Goal: Check status: Check status

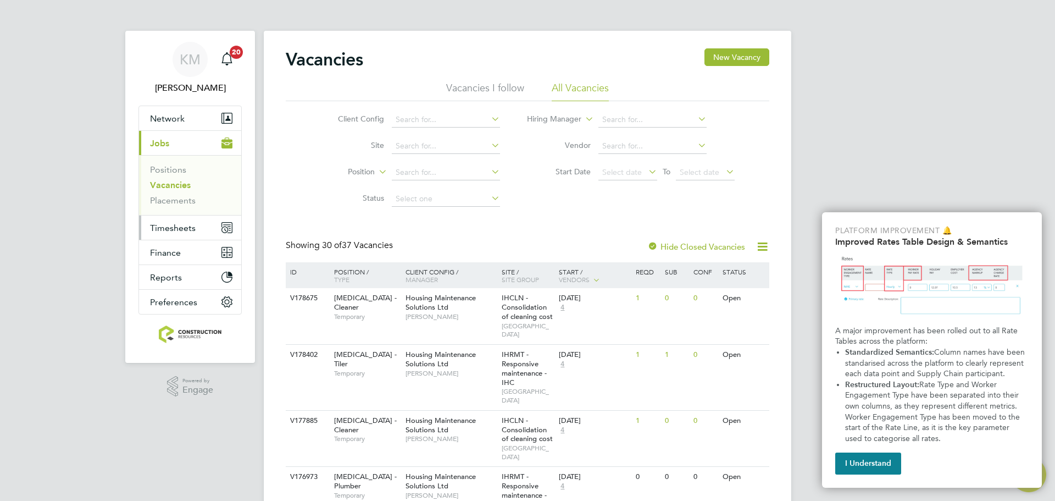
click at [185, 223] on span "Timesheets" at bounding box center [173, 228] width 46 height 10
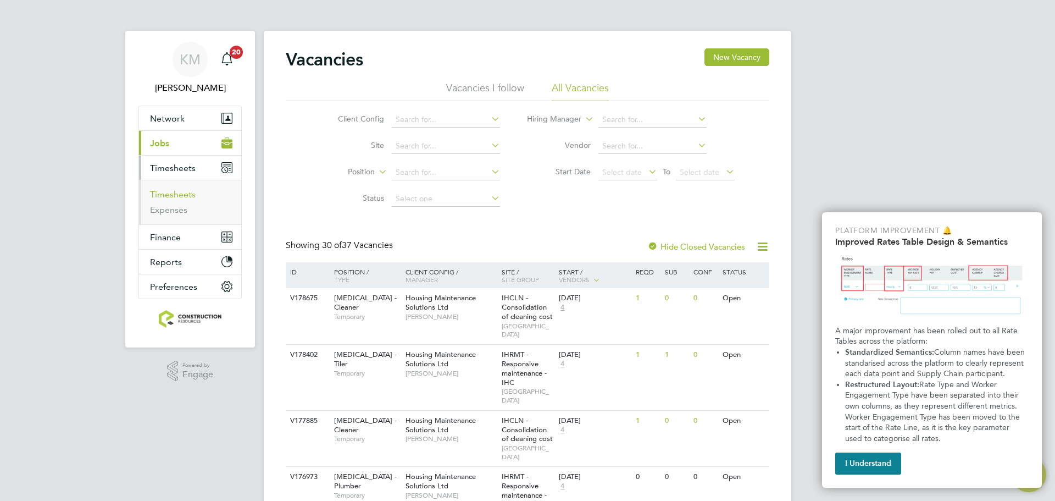
click at [180, 192] on link "Timesheets" at bounding box center [173, 194] width 46 height 10
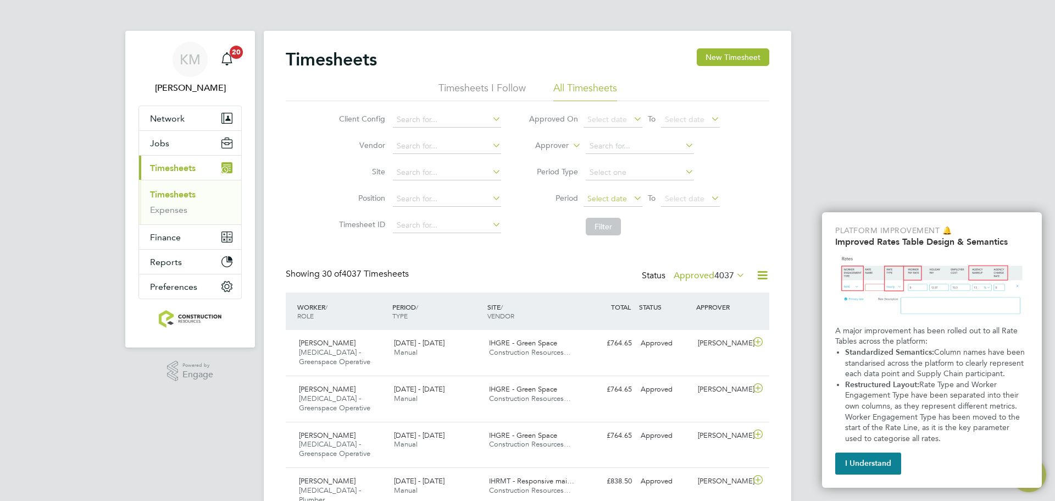
click at [602, 196] on span "Select date" at bounding box center [607, 198] width 40 height 10
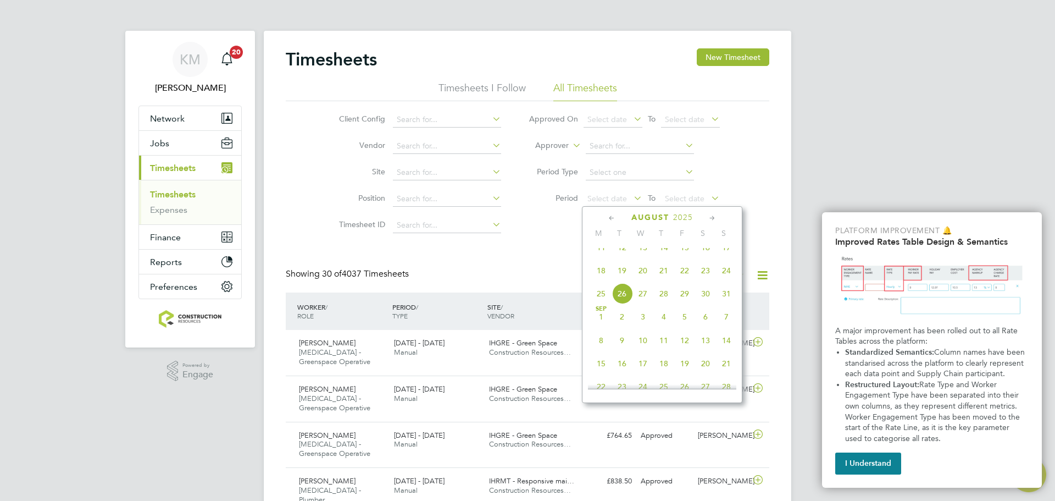
click at [607, 281] on span "18" at bounding box center [601, 270] width 21 height 21
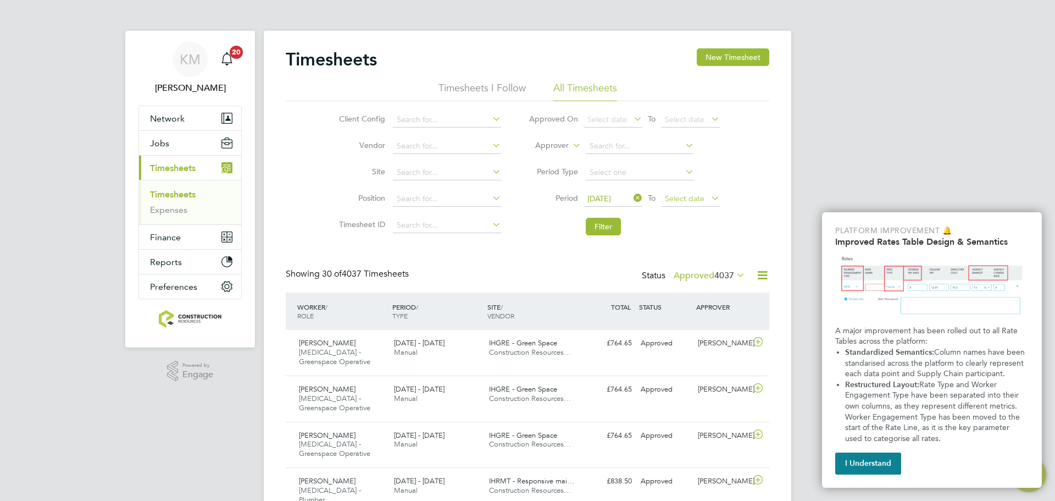
click at [688, 201] on span "Select date" at bounding box center [685, 198] width 40 height 10
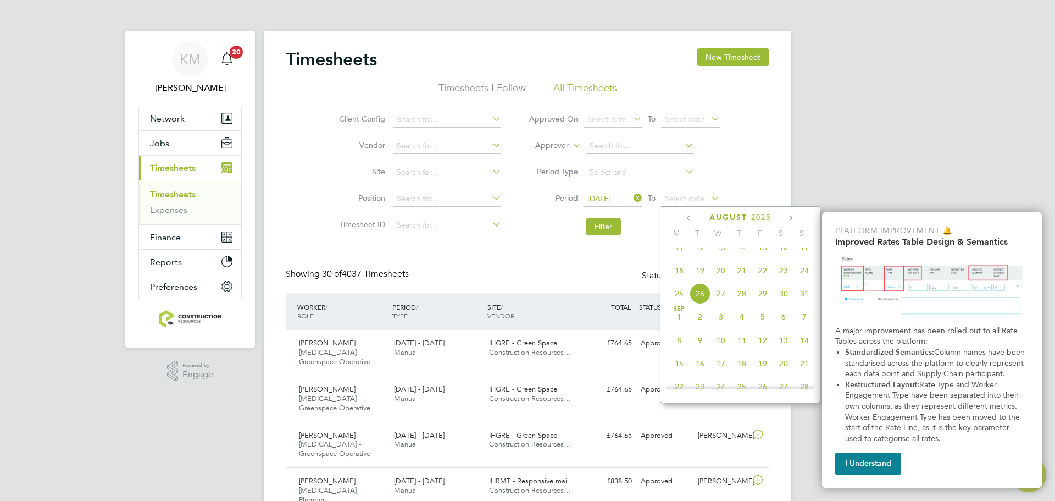
click at [797, 280] on span "24" at bounding box center [804, 270] width 21 height 21
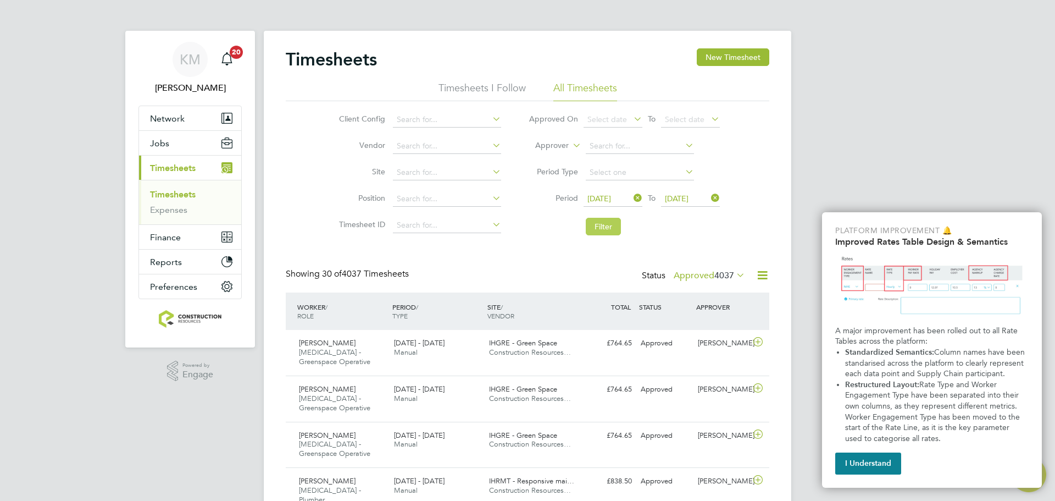
click at [604, 225] on button "Filter" at bounding box center [603, 227] width 35 height 18
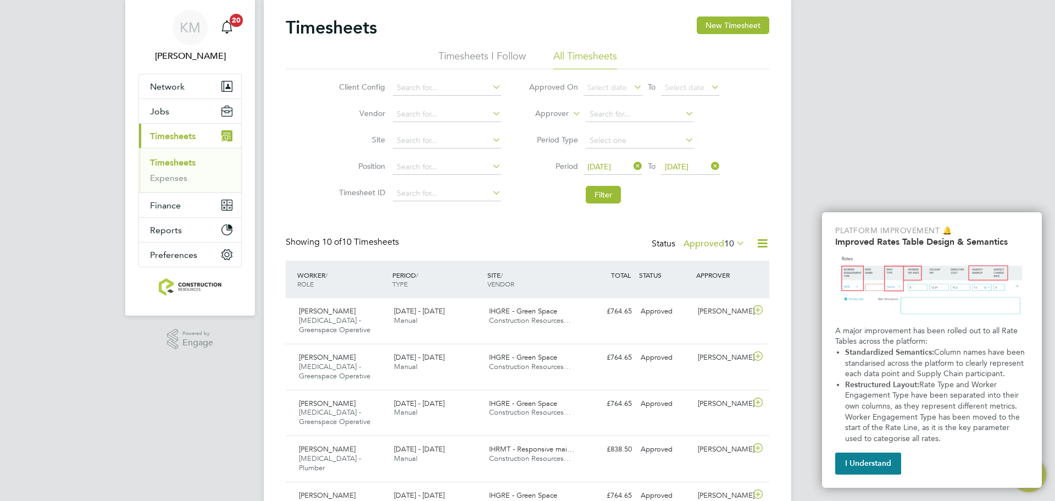
click at [683, 243] on label "Approved 10" at bounding box center [714, 243] width 62 height 11
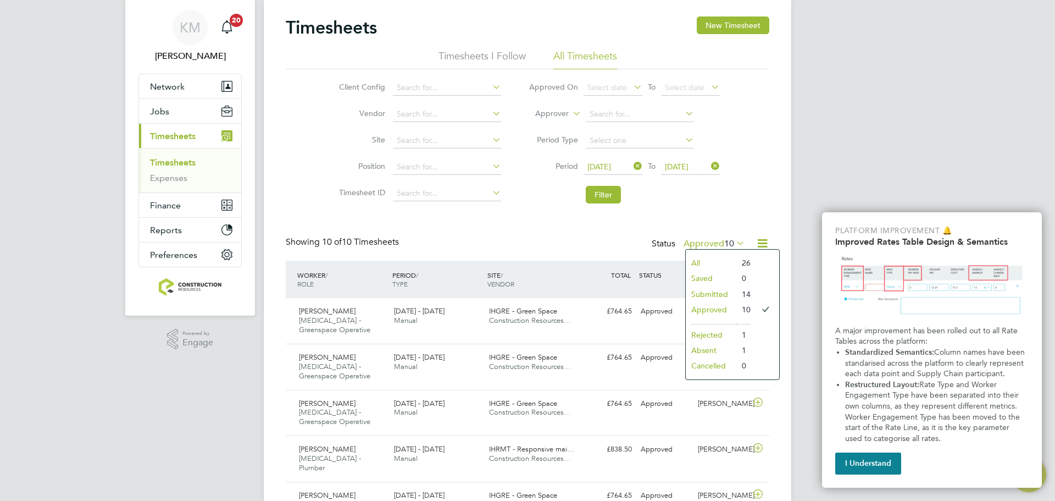
click at [725, 215] on div "Timesheets New Timesheet Timesheets I Follow All Timesheets Client Config Vendo…" at bounding box center [527, 386] width 483 height 741
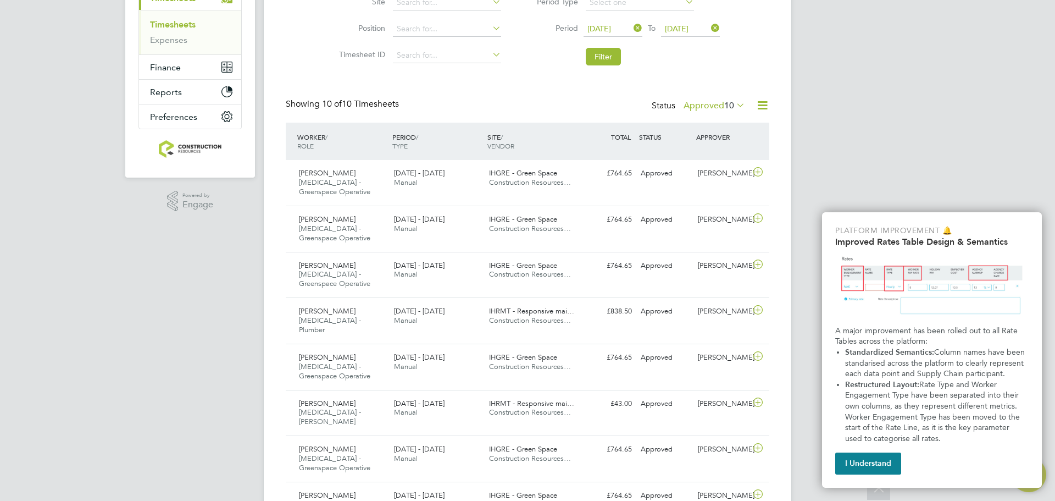
scroll to position [168, 0]
click at [612, 53] on button "Filter" at bounding box center [603, 58] width 35 height 18
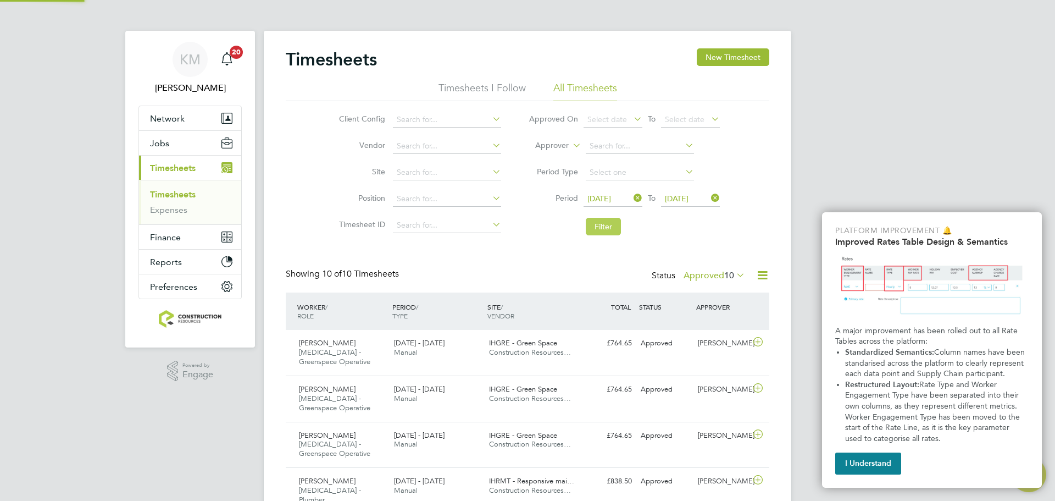
scroll to position [5, 5]
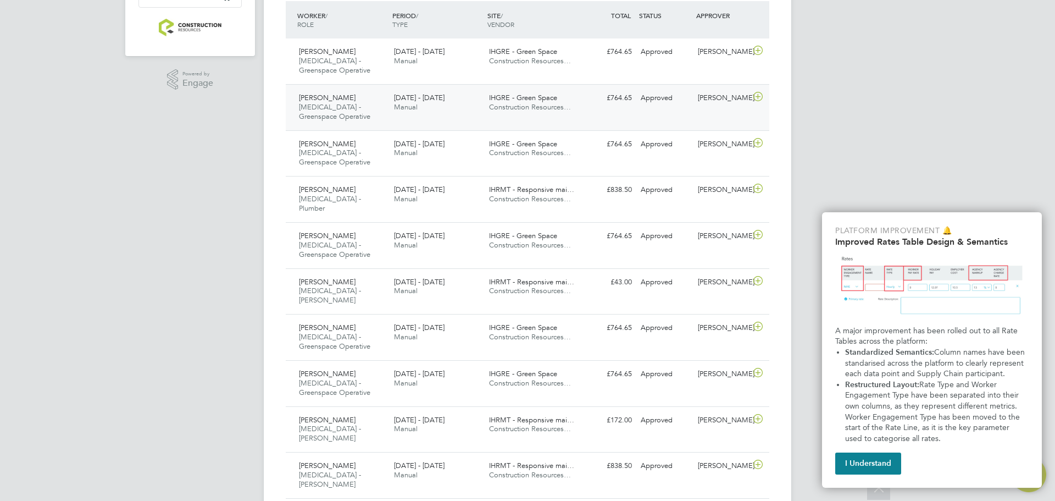
click at [381, 118] on div "[PERSON_NAME] [MEDICAL_DATA] - Greenspace Operative [DATE] - [DATE]" at bounding box center [341, 107] width 95 height 37
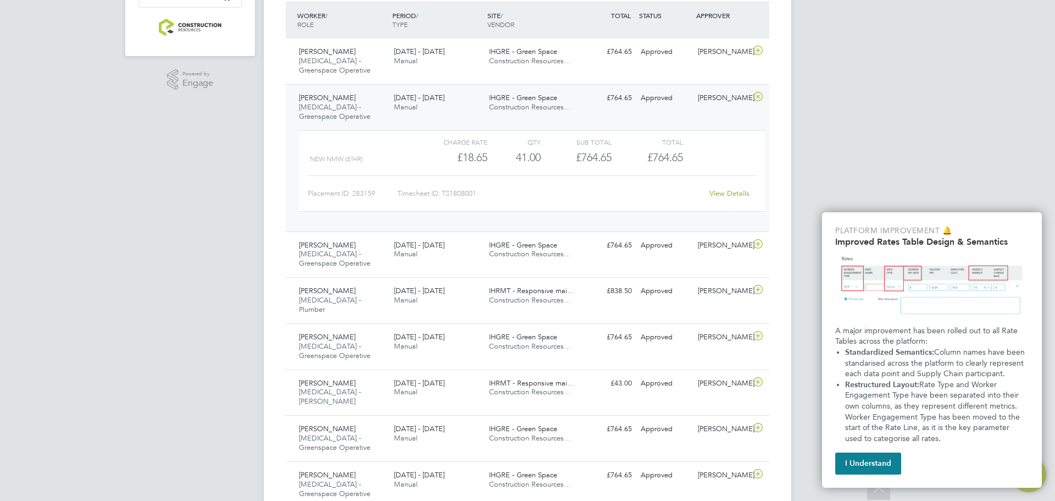
click at [377, 100] on div "[PERSON_NAME] [MEDICAL_DATA] - Greenspace Operative [DATE] - [DATE]" at bounding box center [341, 107] width 95 height 37
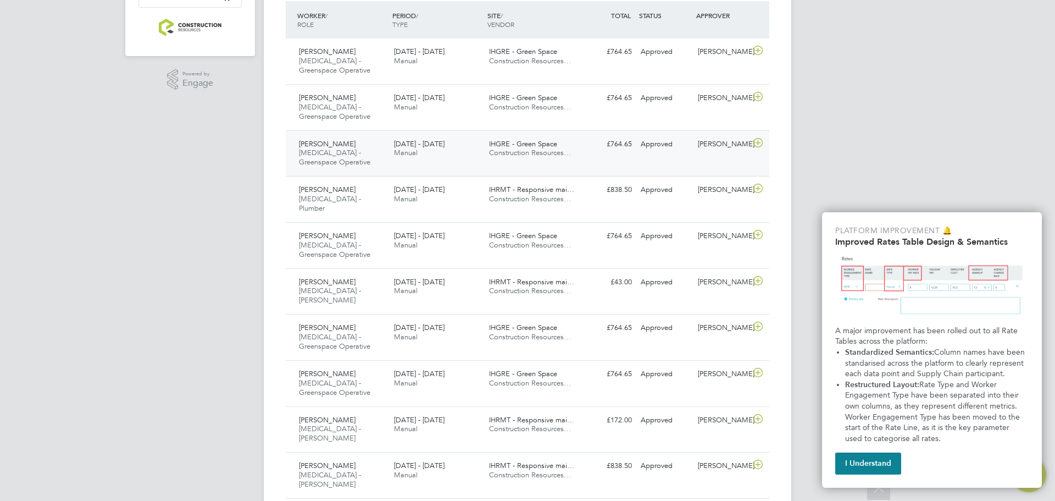
click at [358, 154] on span "[MEDICAL_DATA] - Greenspace Operative" at bounding box center [334, 157] width 71 height 19
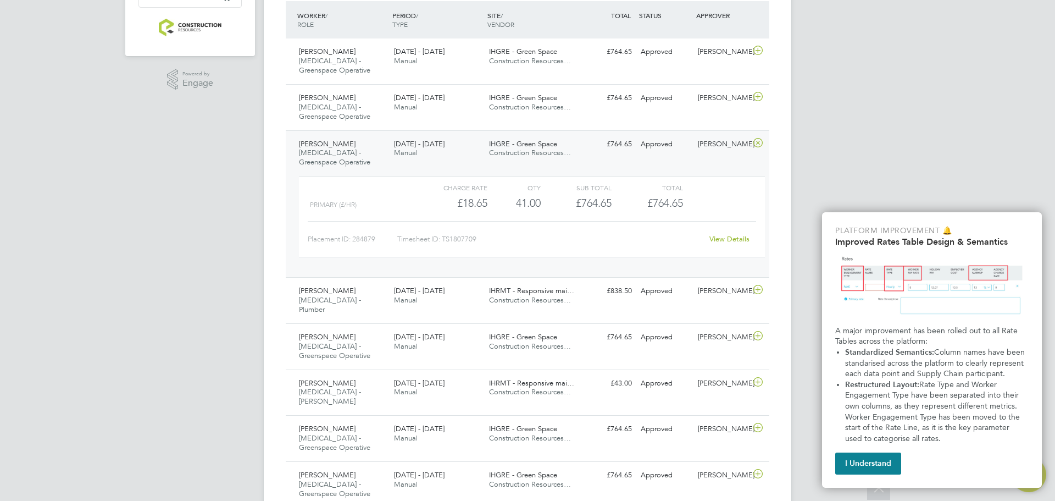
click at [374, 142] on div "[PERSON_NAME] [MEDICAL_DATA] - Greenspace Operative [DATE] - [DATE]" at bounding box center [341, 153] width 95 height 37
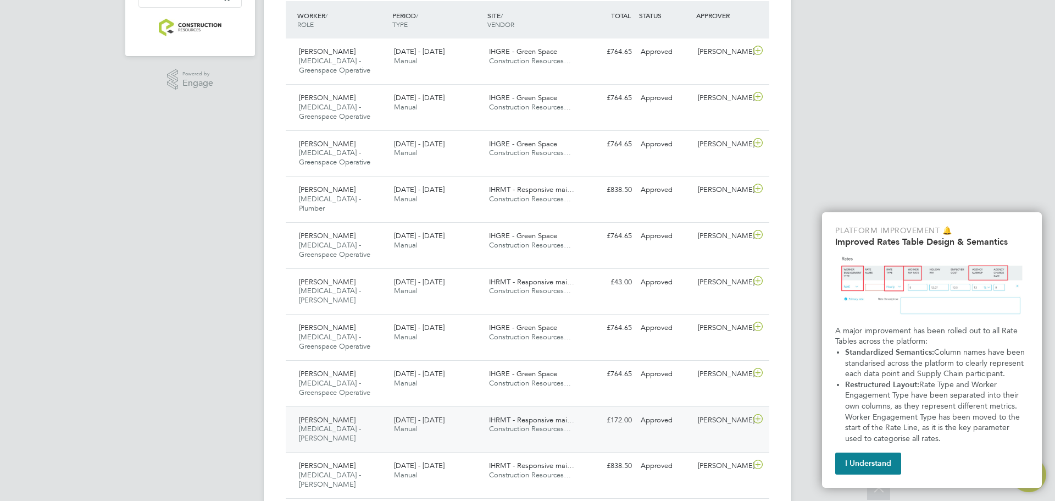
click at [331, 416] on div "[PERSON_NAME] [MEDICAL_DATA] - [PERSON_NAME] [DATE] - [DATE]" at bounding box center [341, 429] width 95 height 37
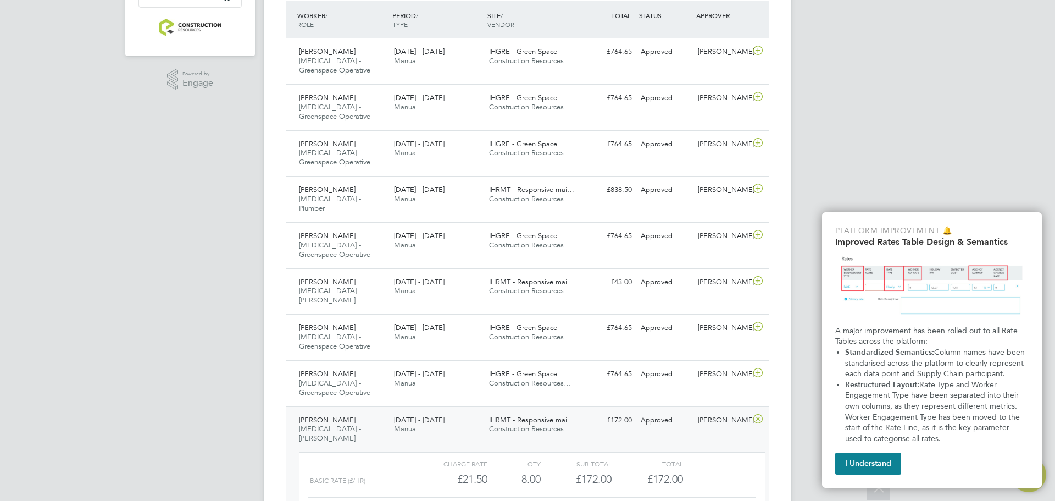
click at [363, 411] on div "[PERSON_NAME] [MEDICAL_DATA] - [PERSON_NAME] [DATE] - [DATE]" at bounding box center [341, 429] width 95 height 37
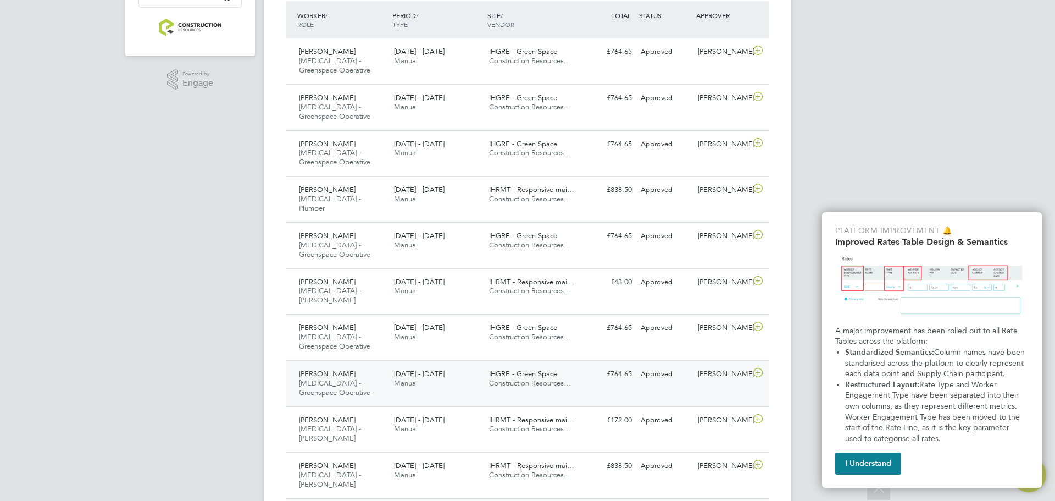
click at [357, 379] on div "[PERSON_NAME] [MEDICAL_DATA] - Greenspace Operative [DATE] - [DATE]" at bounding box center [341, 383] width 95 height 37
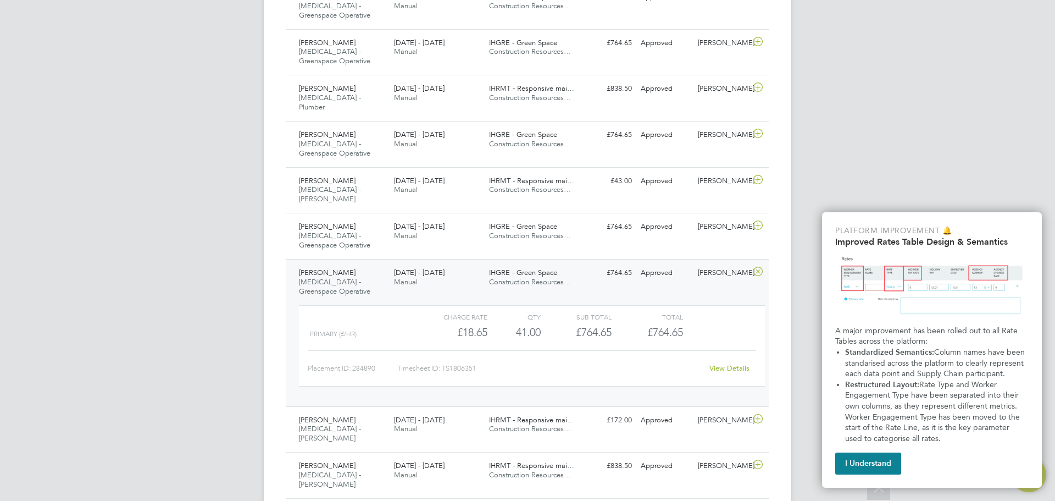
click at [349, 264] on div "[PERSON_NAME] [MEDICAL_DATA] - Greenspace Operative [DATE] - [DATE]" at bounding box center [341, 282] width 95 height 37
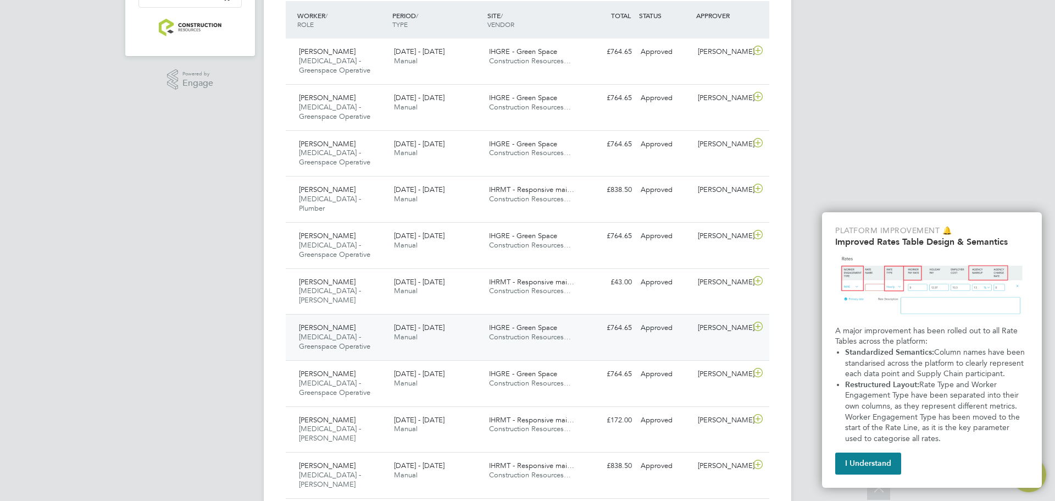
click at [335, 319] on div "[PERSON_NAME] [MEDICAL_DATA] - Greenspace Operative [DATE] - [DATE]" at bounding box center [341, 337] width 95 height 37
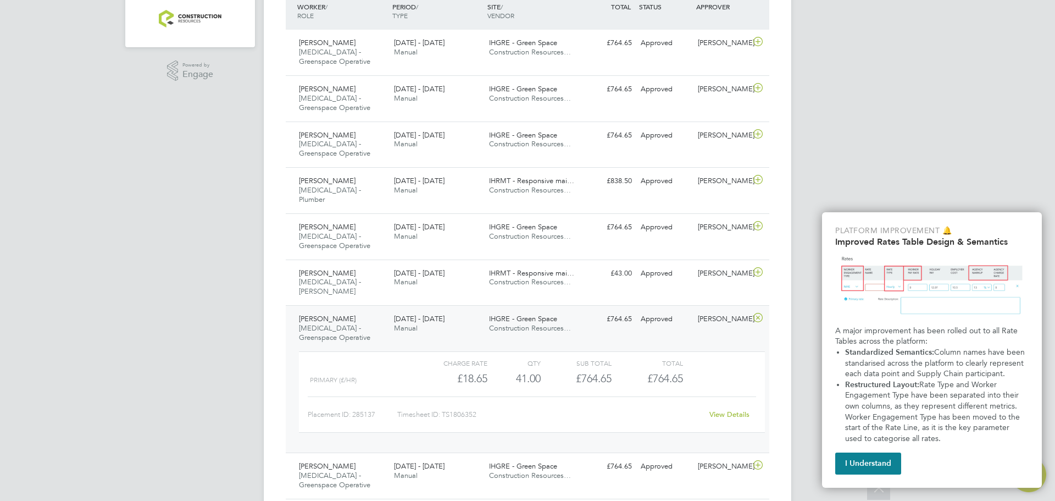
click at [335, 314] on div "[PERSON_NAME] [MEDICAL_DATA] - Greenspace Operative [DATE] - [DATE]" at bounding box center [341, 328] width 95 height 37
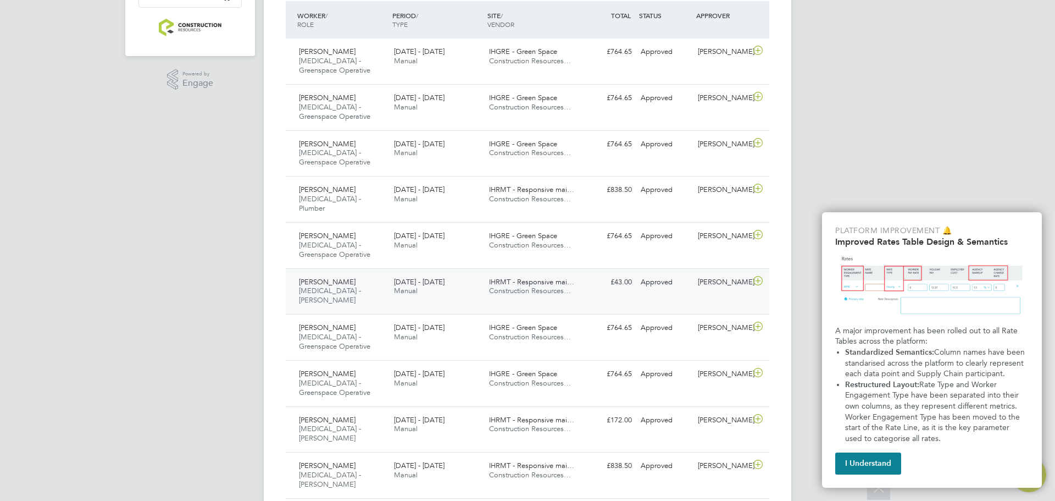
click at [347, 286] on div "[PERSON_NAME] [MEDICAL_DATA] - [PERSON_NAME] [DATE] - [DATE]" at bounding box center [341, 291] width 95 height 37
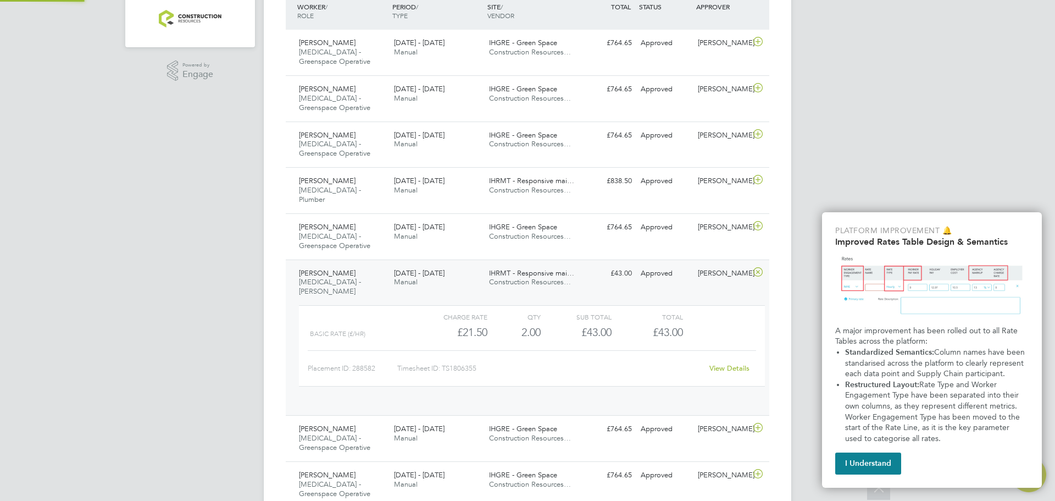
scroll to position [19, 107]
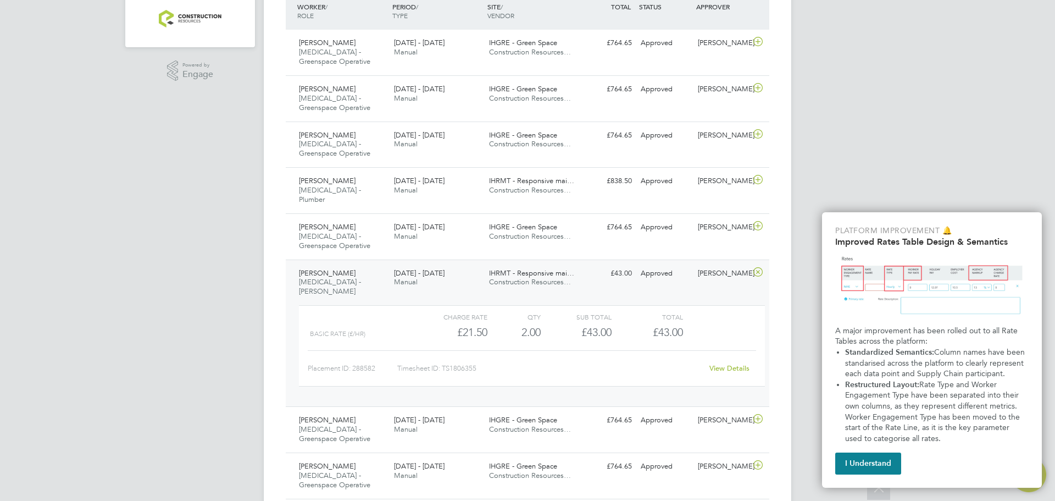
click at [382, 271] on div "[PERSON_NAME] [MEDICAL_DATA] - [PERSON_NAME] [DATE] - [DATE]" at bounding box center [341, 282] width 95 height 37
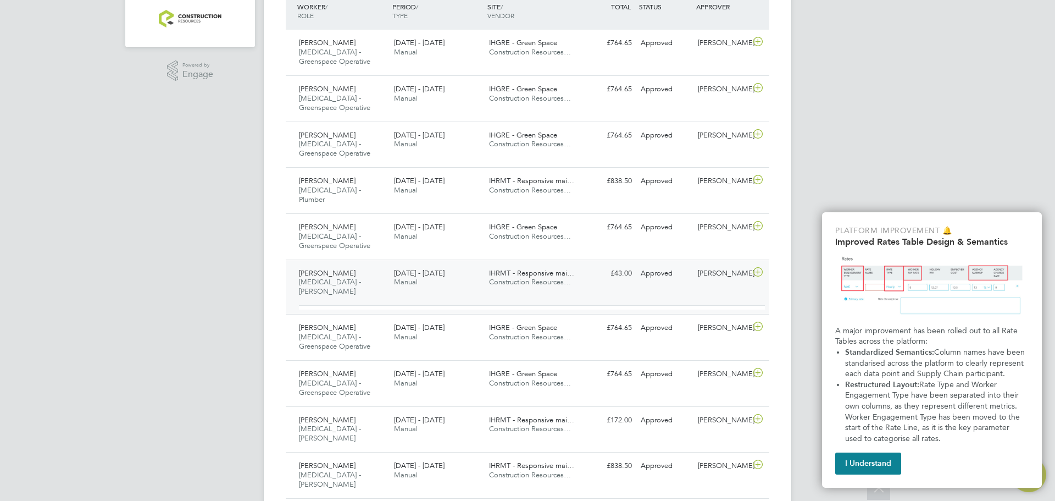
scroll to position [291, 0]
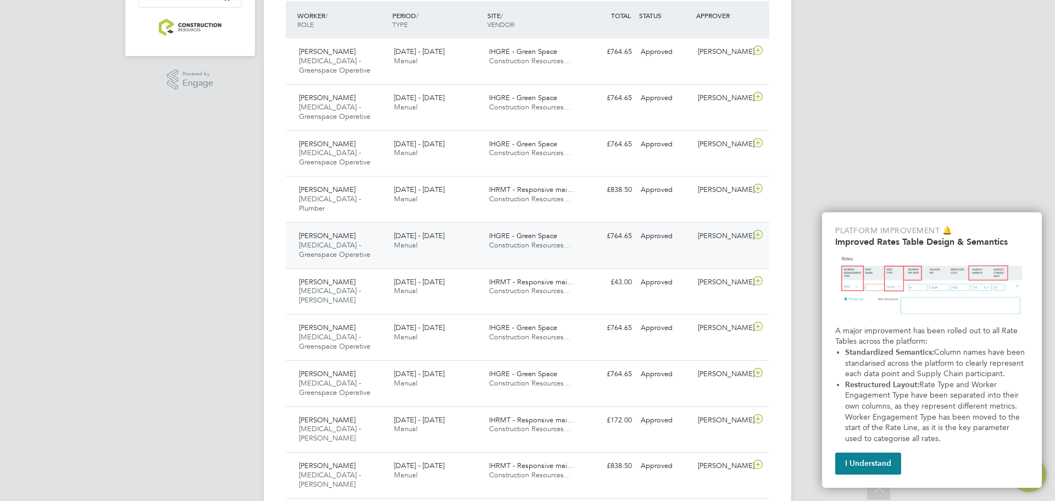
click at [313, 240] on span "[MEDICAL_DATA] - Greenspace Operative" at bounding box center [334, 249] width 71 height 19
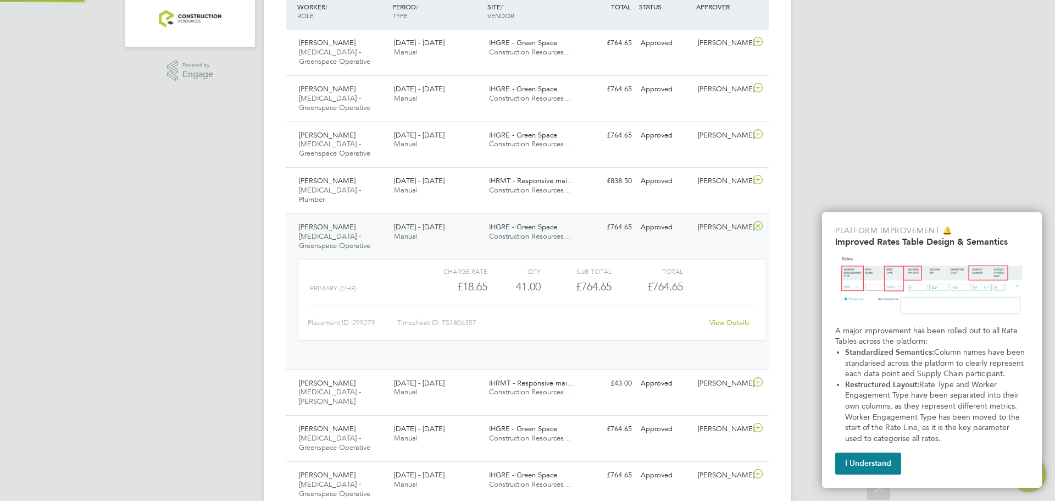
scroll to position [19, 107]
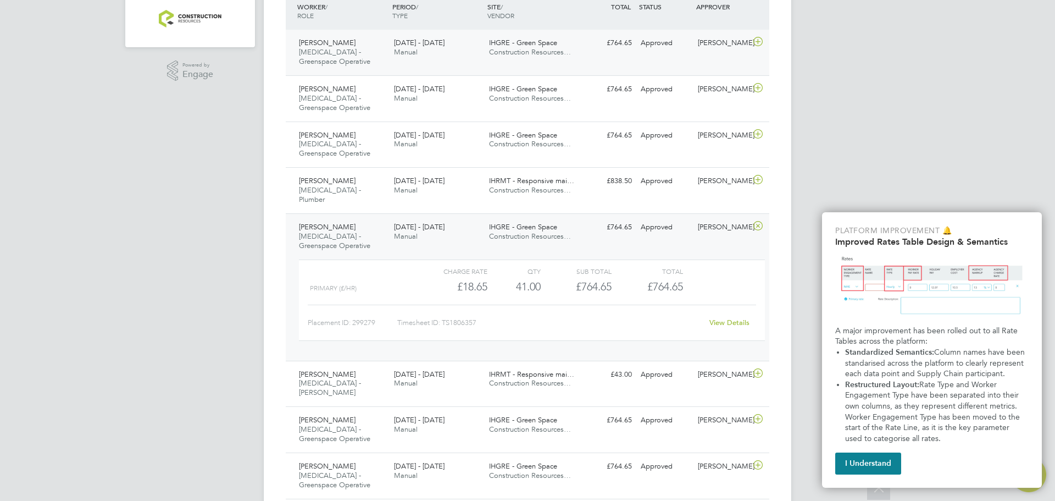
click at [358, 51] on span "[MEDICAL_DATA] - Greenspace Operative" at bounding box center [334, 56] width 71 height 19
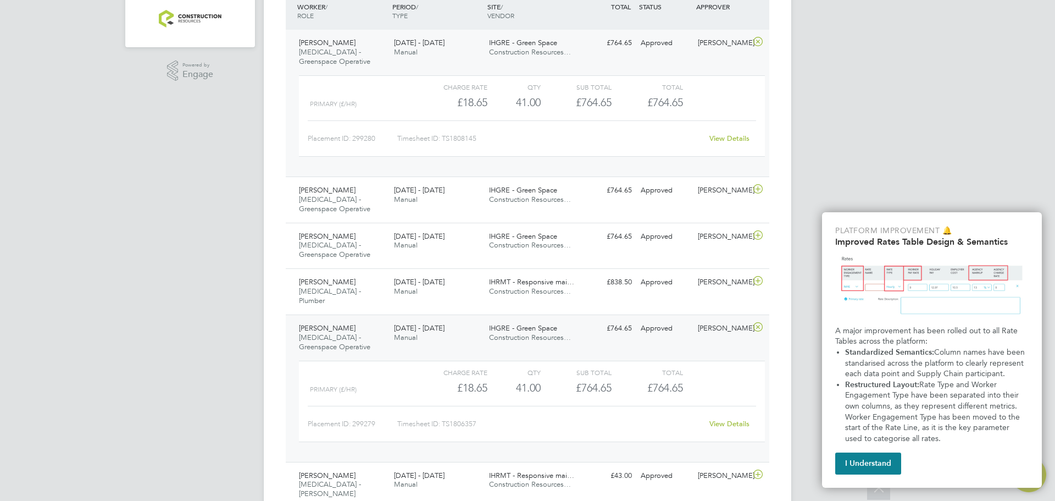
click at [365, 57] on div "[PERSON_NAME] [MEDICAL_DATA] - Greenspace Operative [DATE] - [DATE]" at bounding box center [341, 52] width 95 height 37
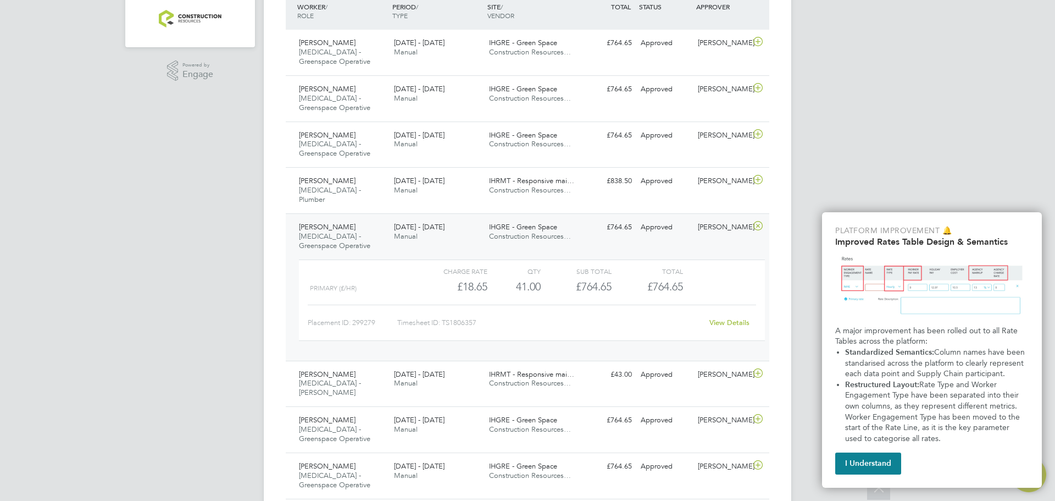
click at [357, 231] on span "[MEDICAL_DATA] - Greenspace Operative" at bounding box center [334, 240] width 71 height 19
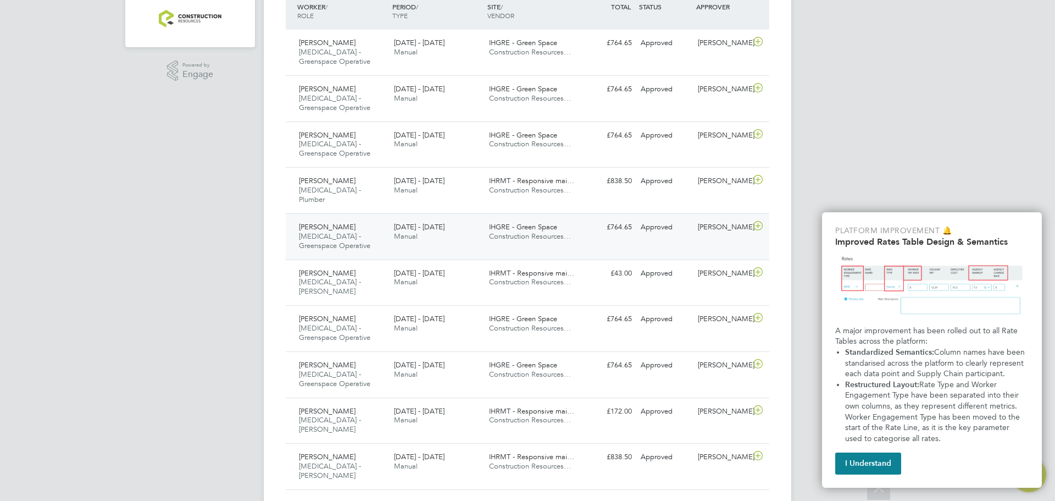
scroll to position [291, 0]
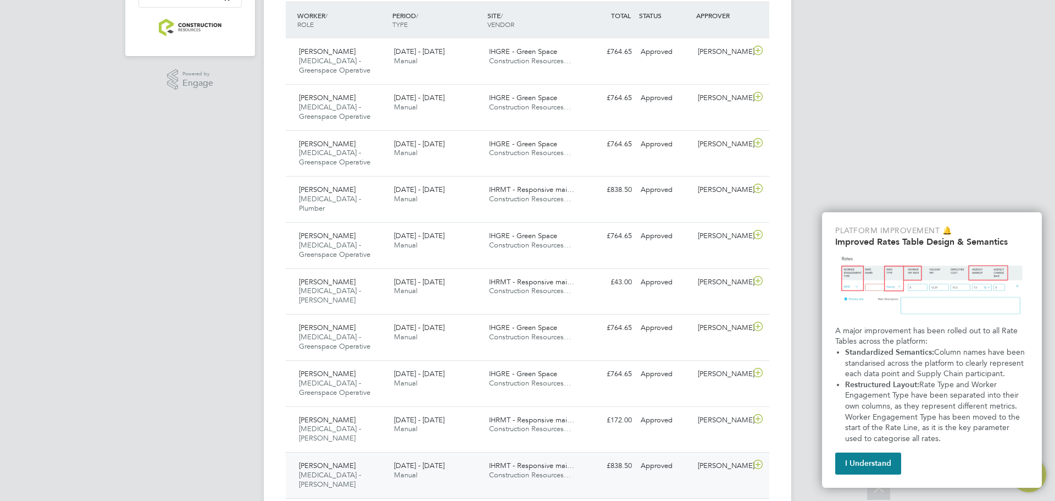
click at [332, 457] on div "[PERSON_NAME] [MEDICAL_DATA] - [PERSON_NAME] [DATE] - [DATE] [DATE] - [DATE] Ma…" at bounding box center [527, 475] width 483 height 46
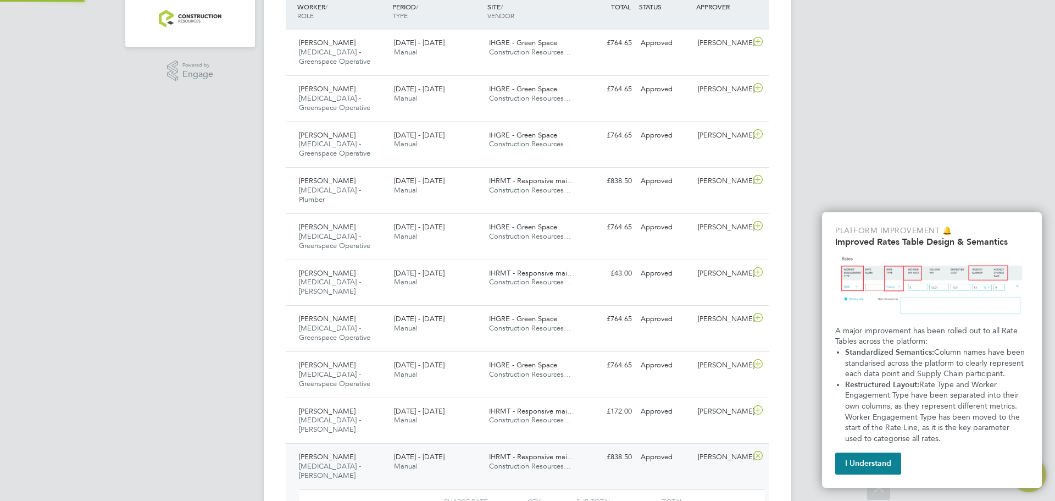
scroll to position [19, 107]
click at [349, 176] on div "[PERSON_NAME] [MEDICAL_DATA] - Plumber [DATE] - [DATE]" at bounding box center [341, 190] width 95 height 37
